Goal: Information Seeking & Learning: Check status

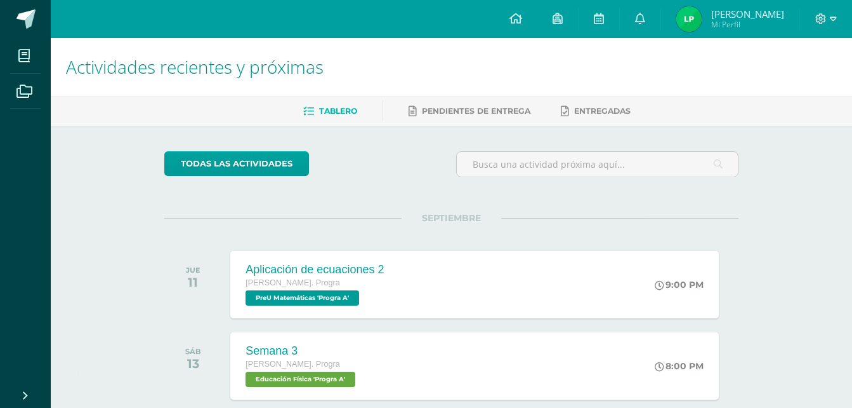
scroll to position [319, 0]
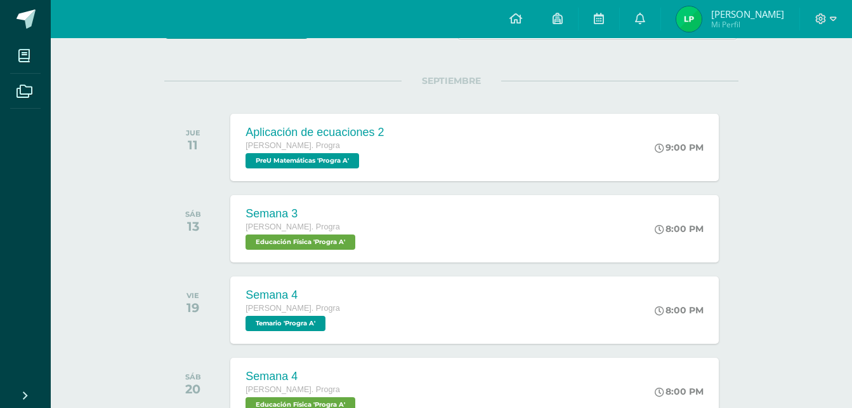
scroll to position [138, 0]
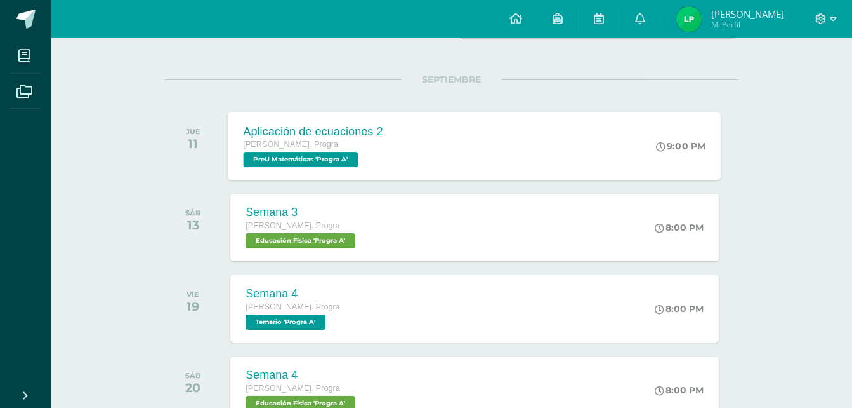
click at [589, 141] on div "Aplicación de ecuaciones 2 Quinto Bach. Progra PreU Matemáticas 'Progra A' 9:00…" at bounding box center [475, 146] width 493 height 68
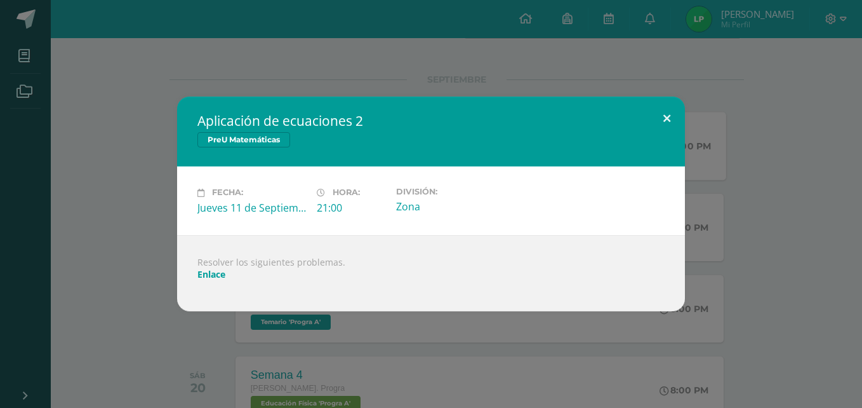
click at [658, 117] on button at bounding box center [667, 117] width 36 height 43
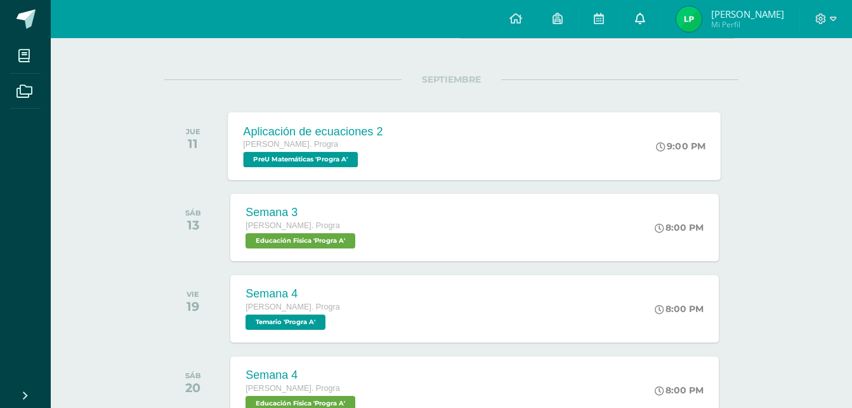
click at [648, 12] on link at bounding box center [640, 19] width 41 height 38
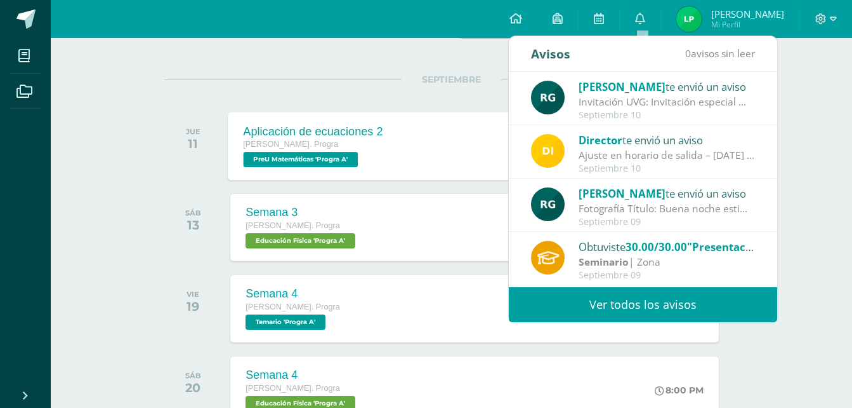
click at [454, 77] on span "SEPTIEMBRE" at bounding box center [452, 79] width 100 height 11
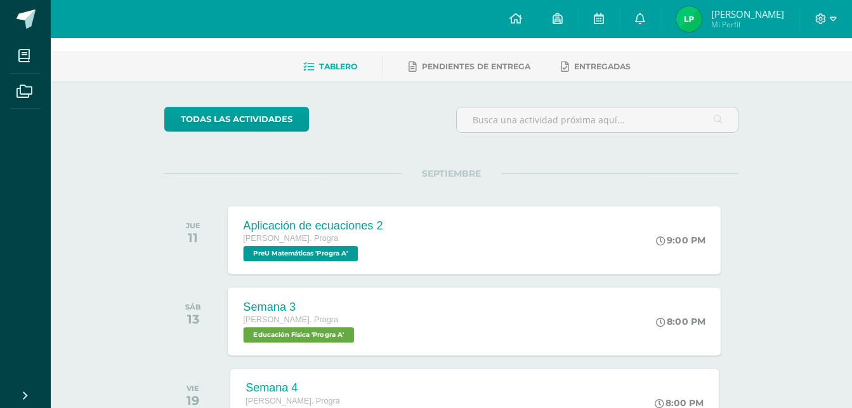
scroll to position [43, 0]
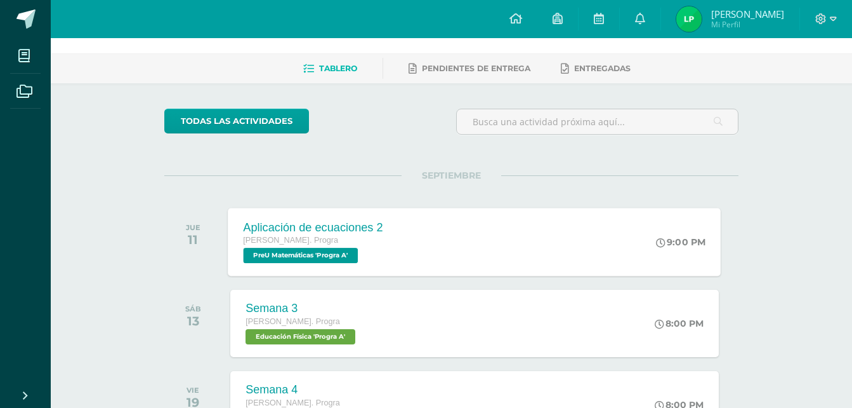
click at [396, 249] on div "Aplicación de ecuaciones 2 Quinto Bach. Progra PreU Matemáticas 'Progra A'" at bounding box center [314, 242] width 171 height 68
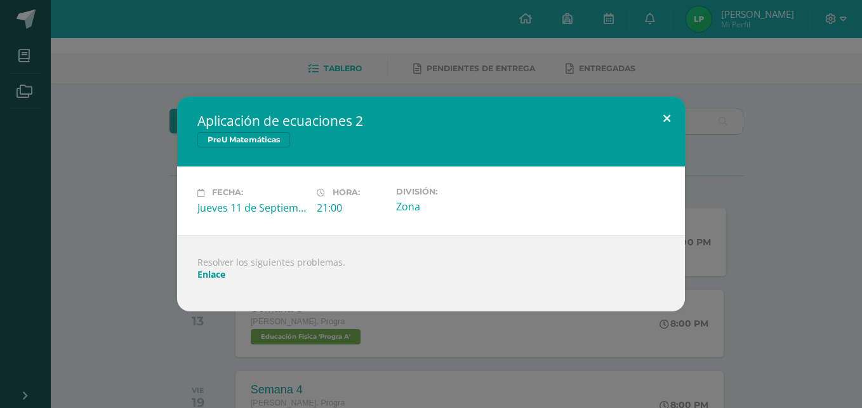
click at [672, 115] on button at bounding box center [667, 117] width 36 height 43
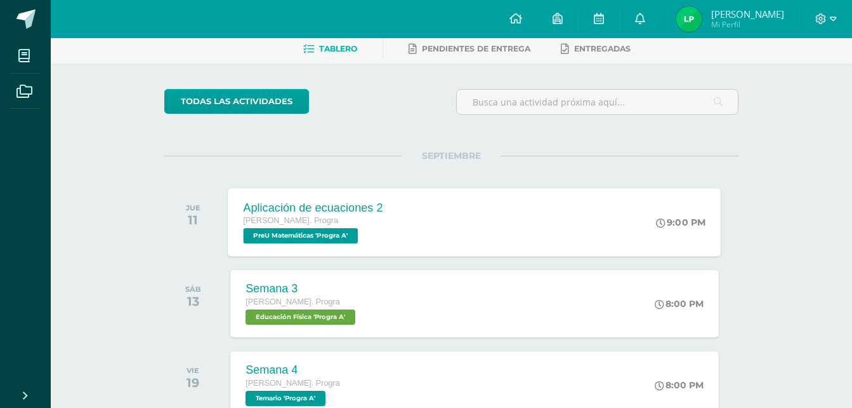
scroll to position [62, 0]
click at [299, 237] on span "PreU Matemáticas 'Progra A'" at bounding box center [301, 236] width 115 height 15
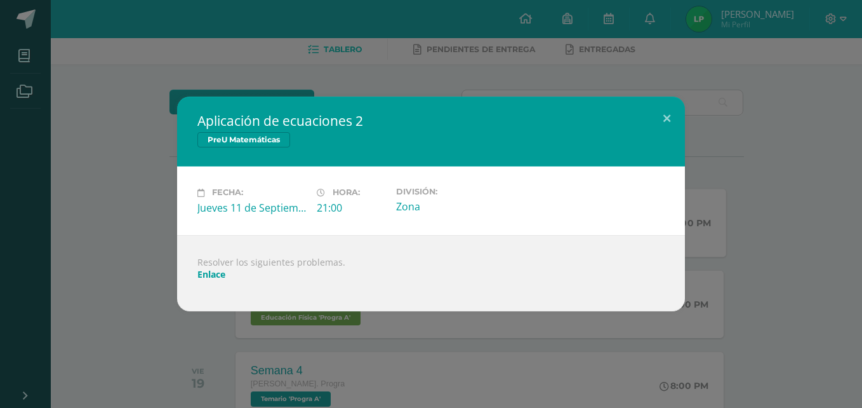
click at [202, 280] on div at bounding box center [430, 285] width 467 height 10
click at [204, 279] on link "Enlace" at bounding box center [211, 274] width 28 height 12
click at [665, 129] on button at bounding box center [667, 117] width 36 height 43
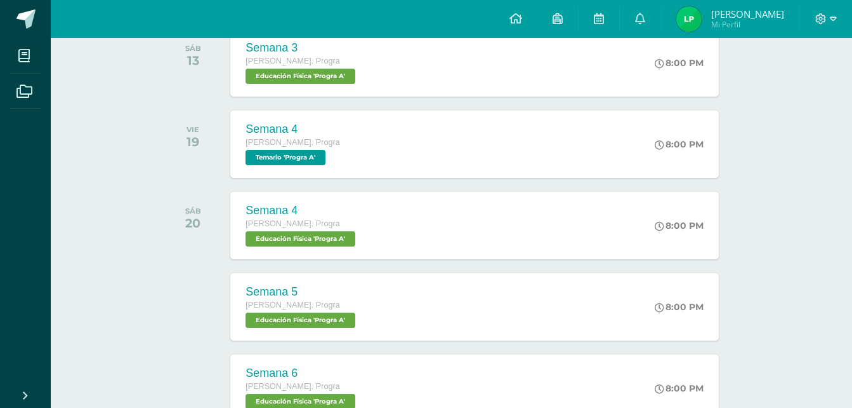
scroll to position [0, 0]
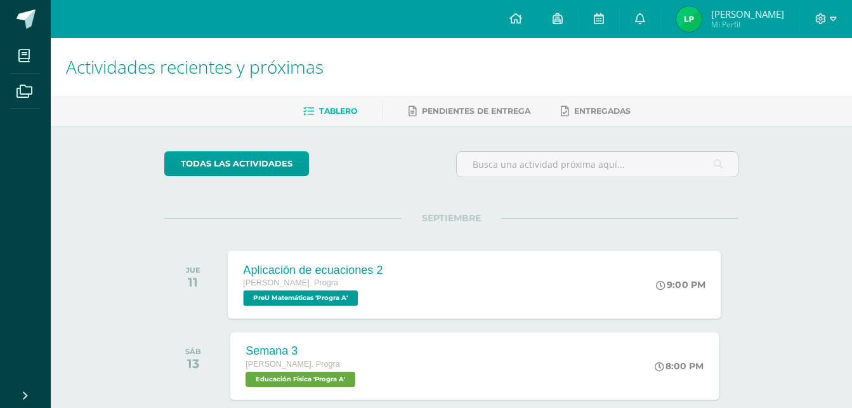
click at [718, 27] on span "Mi Perfil" at bounding box center [748, 24] width 73 height 11
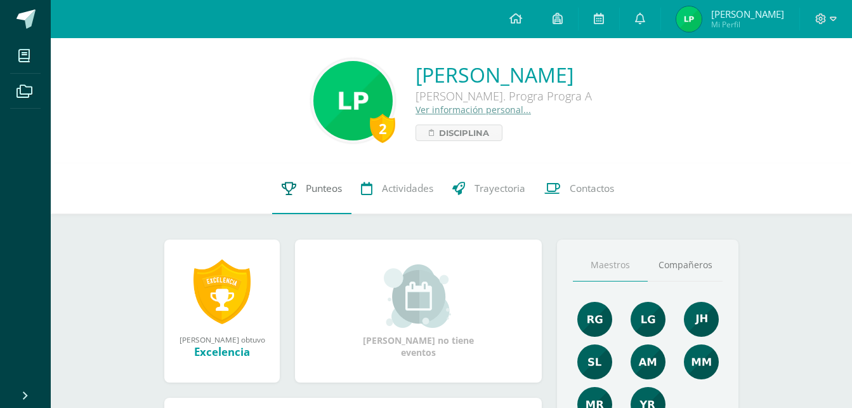
click at [325, 192] on span "Punteos" at bounding box center [324, 188] width 36 height 13
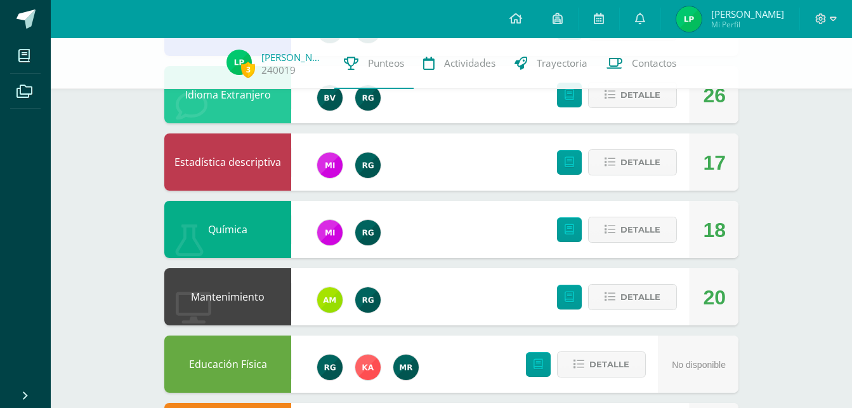
scroll to position [951, 0]
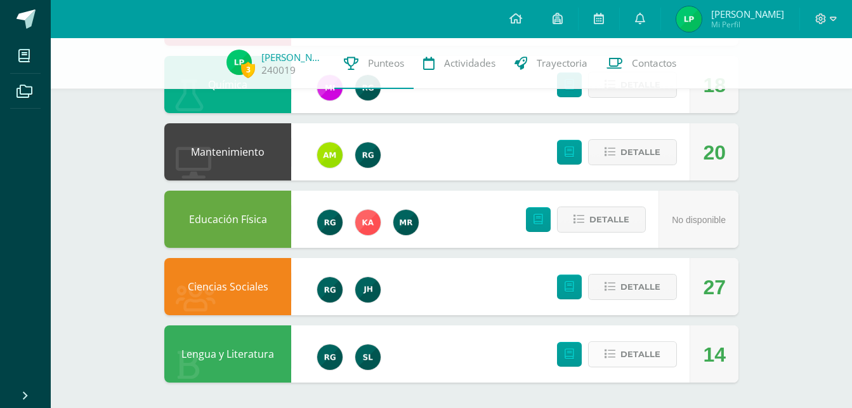
click at [633, 354] on span "Detalle" at bounding box center [641, 353] width 40 height 23
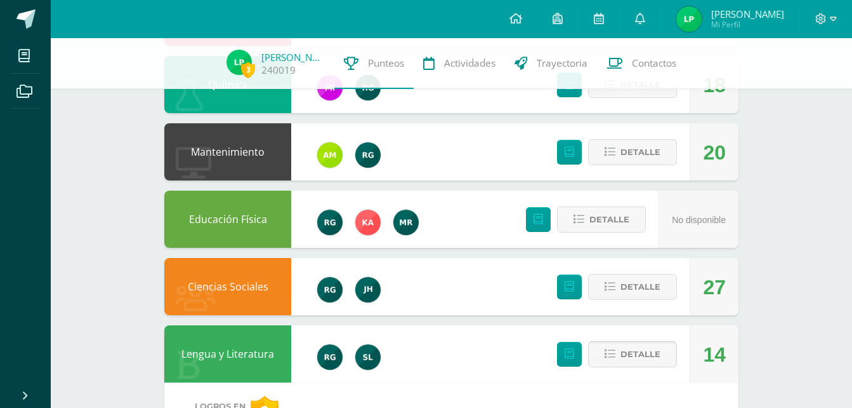
click at [628, 347] on span "Detalle" at bounding box center [641, 353] width 40 height 23
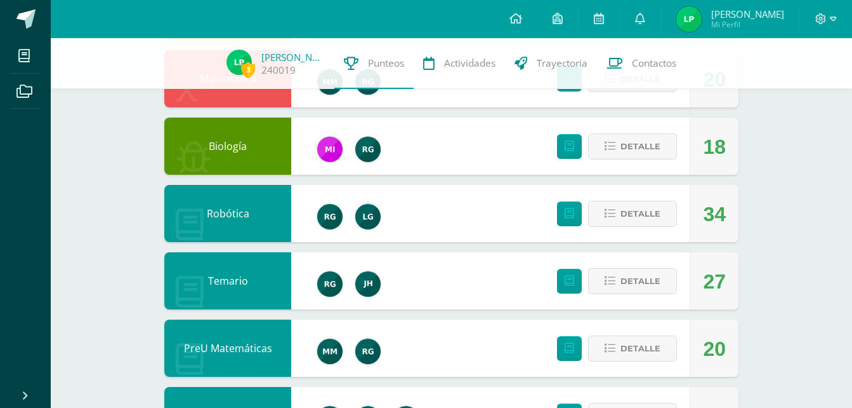
scroll to position [0, 0]
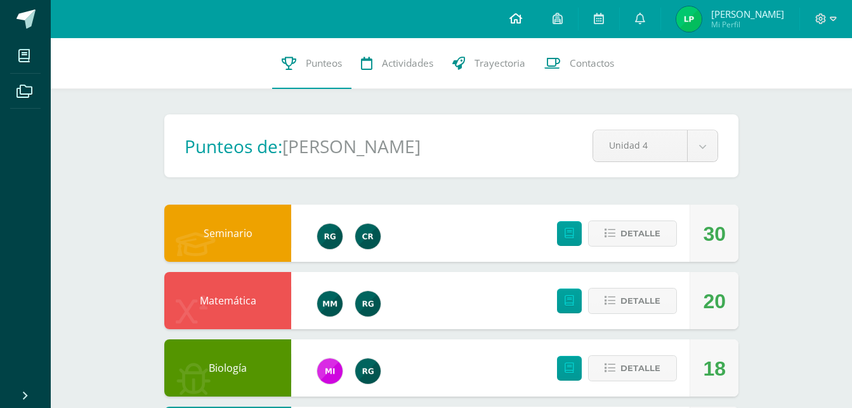
click at [514, 17] on icon at bounding box center [516, 18] width 13 height 11
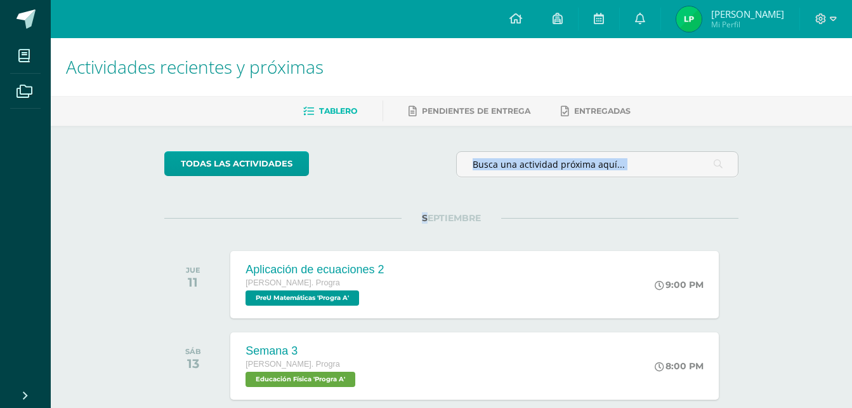
drag, startPoint x: 432, startPoint y: 213, endPoint x: 458, endPoint y: 177, distance: 44.9
click at [446, 300] on div "Aplicación de ecuaciones 2 [PERSON_NAME]. Progra PreU Matemáticas 'Progra A' 9:…" at bounding box center [475, 284] width 493 height 68
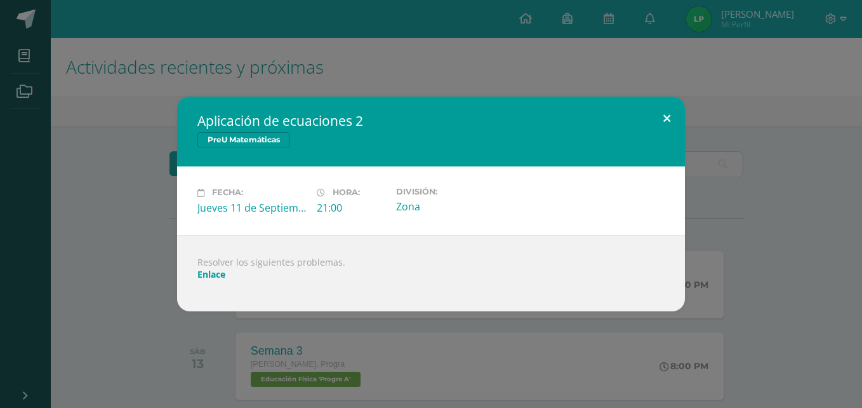
click at [666, 119] on button at bounding box center [667, 117] width 36 height 43
